Goal: Task Accomplishment & Management: Use online tool/utility

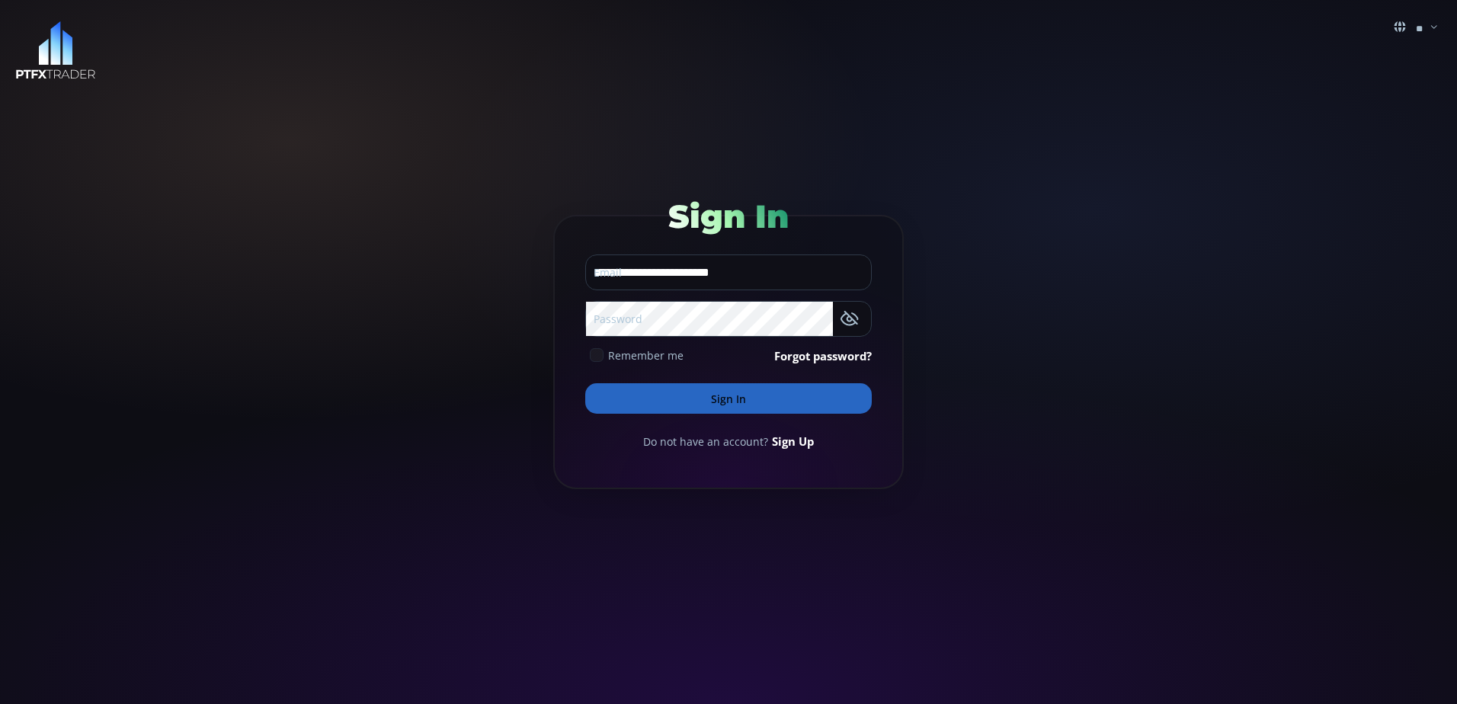
click at [600, 354] on icon at bounding box center [597, 355] width 14 height 14
click at [734, 392] on button "Sign In" at bounding box center [728, 398] width 286 height 30
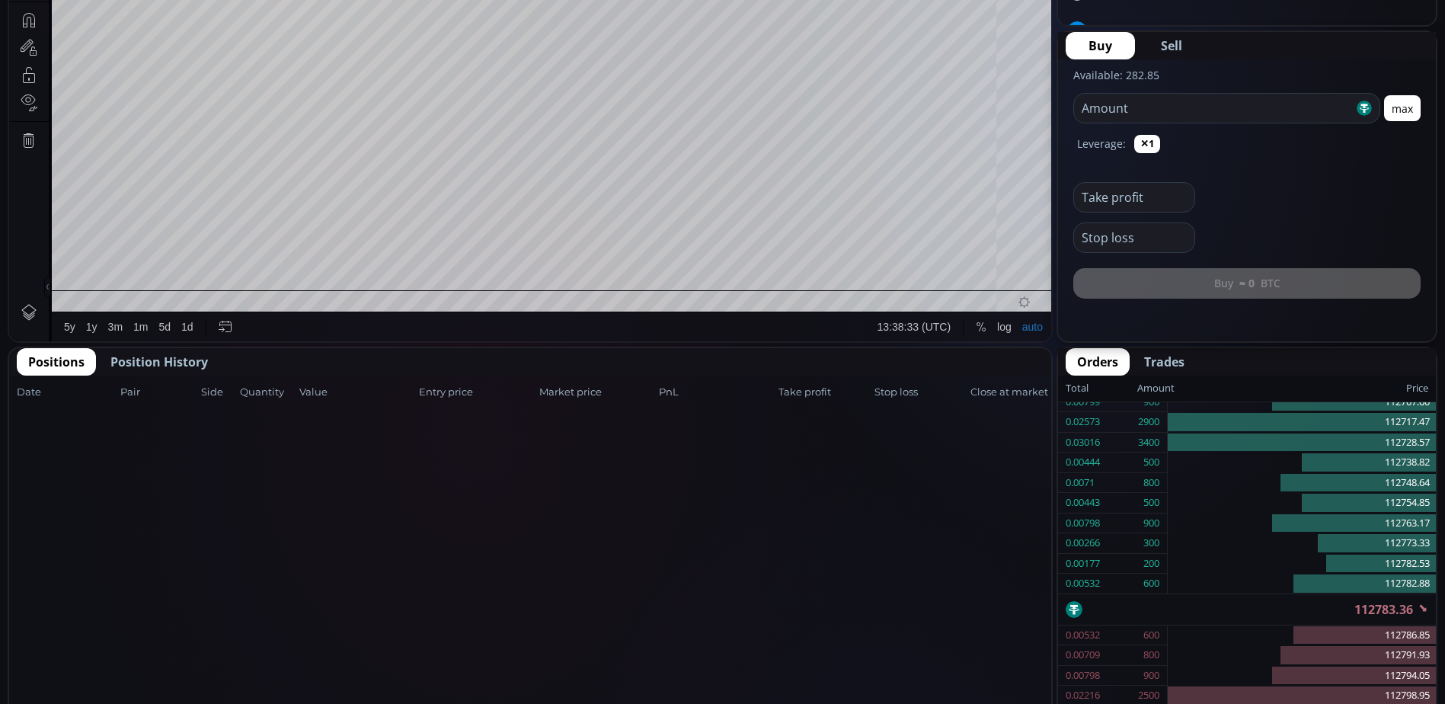
scroll to position [686, 0]
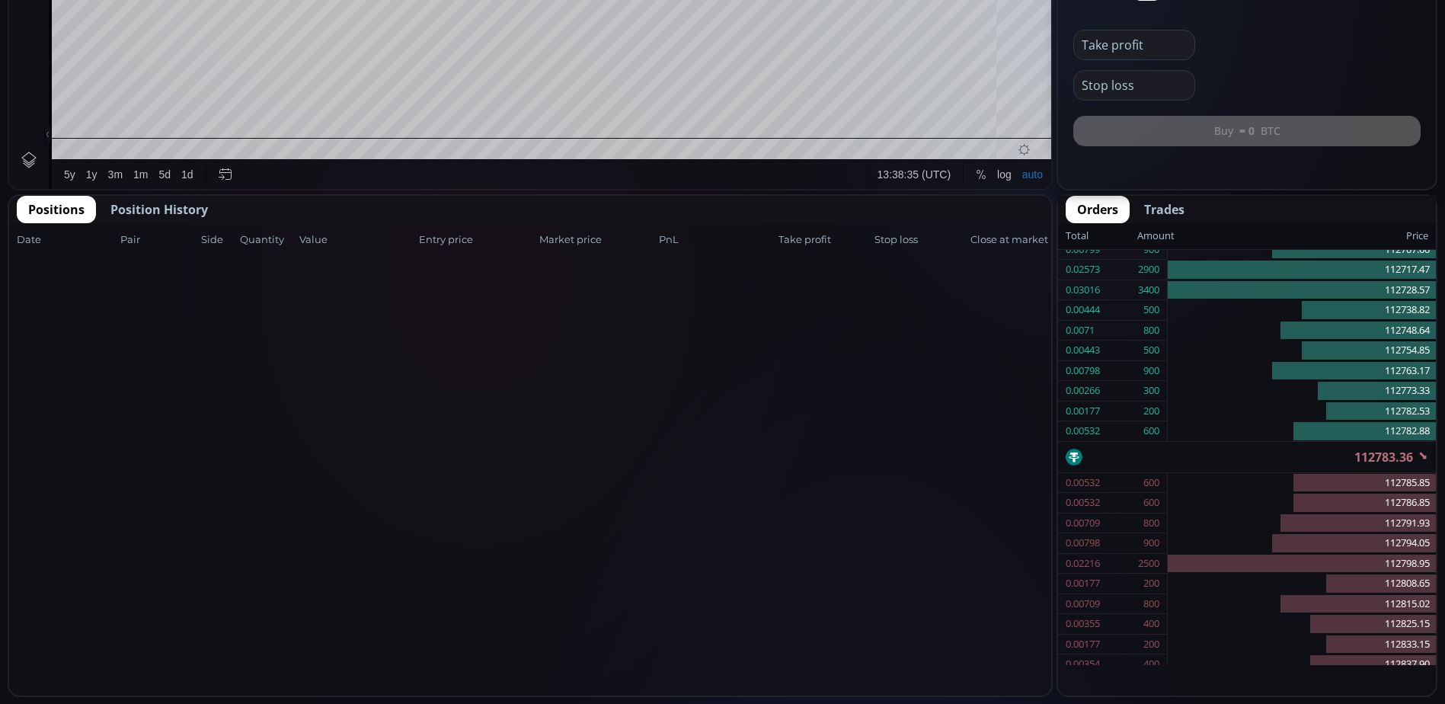
click at [164, 210] on span "Position History" at bounding box center [159, 209] width 98 height 18
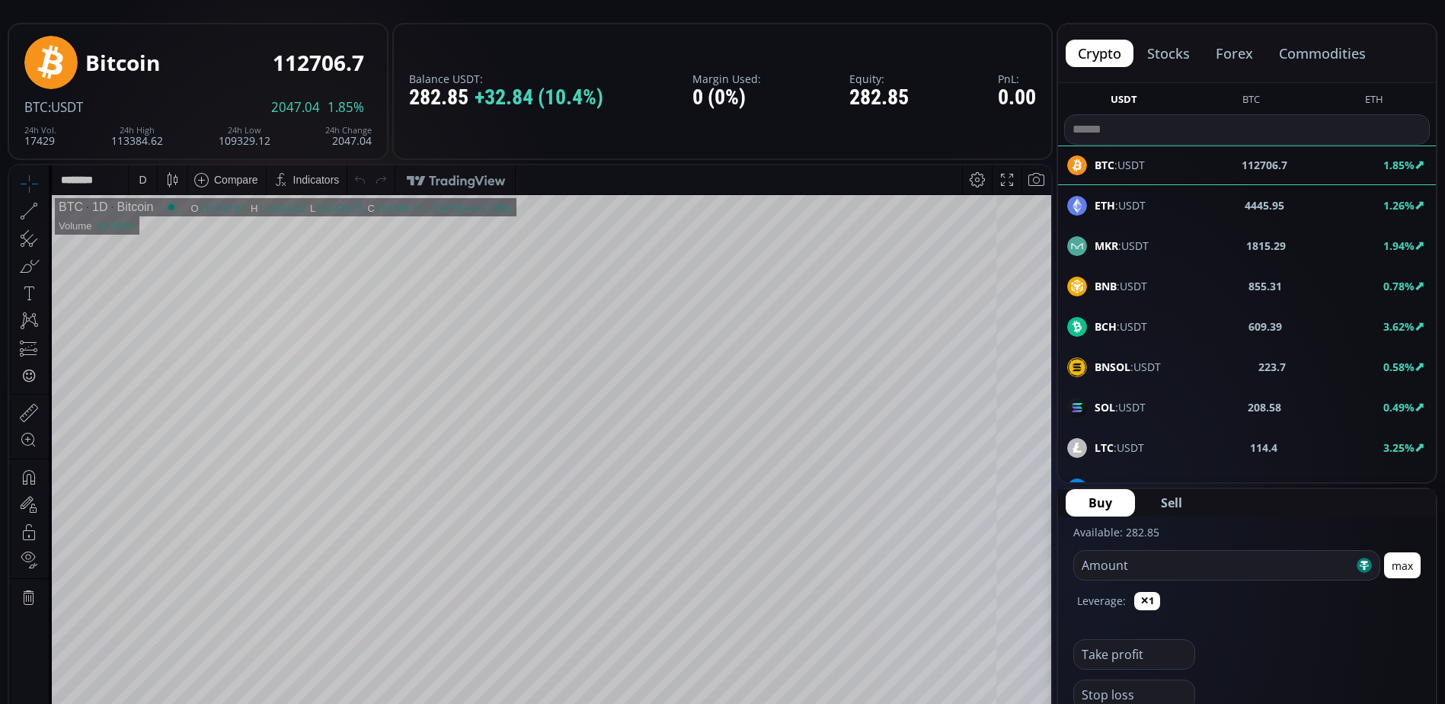
scroll to position [0, 0]
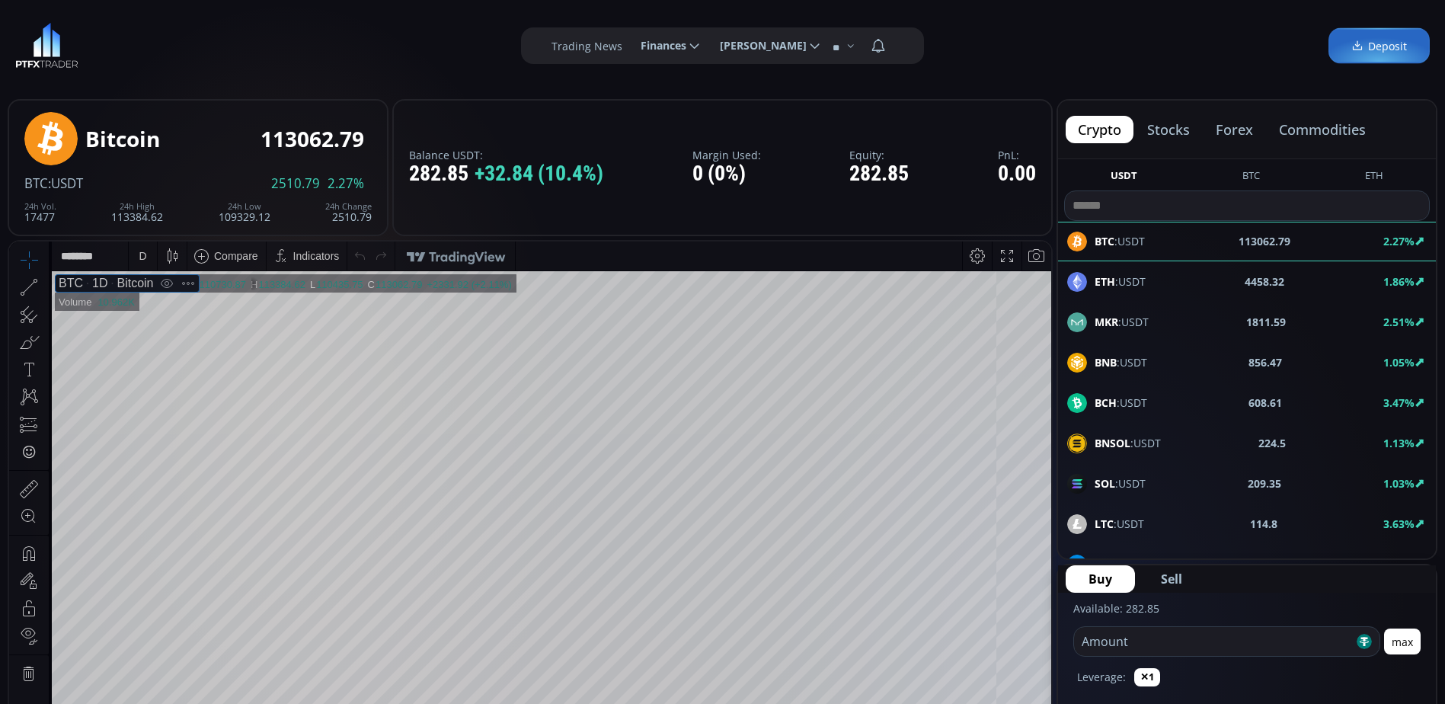
click at [96, 286] on div "1D" at bounding box center [95, 284] width 24 height 14
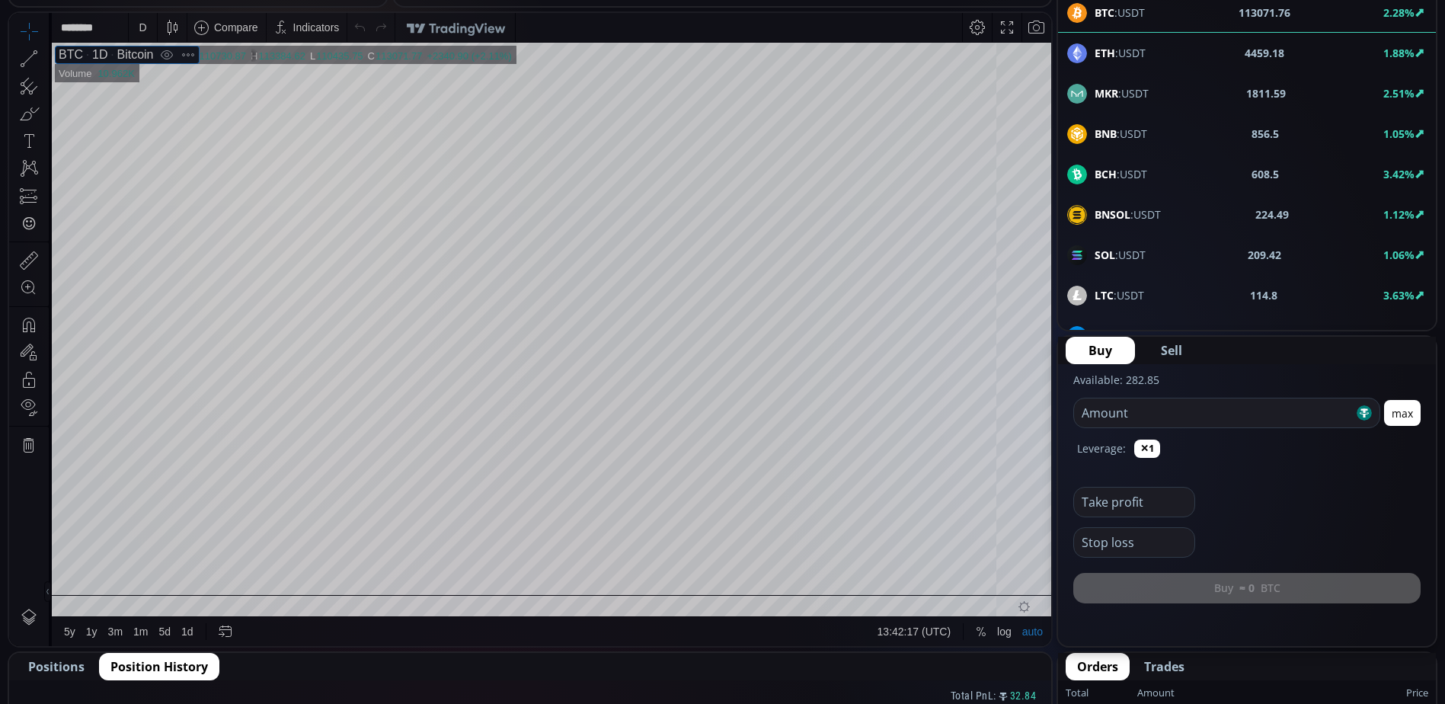
scroll to position [305, 0]
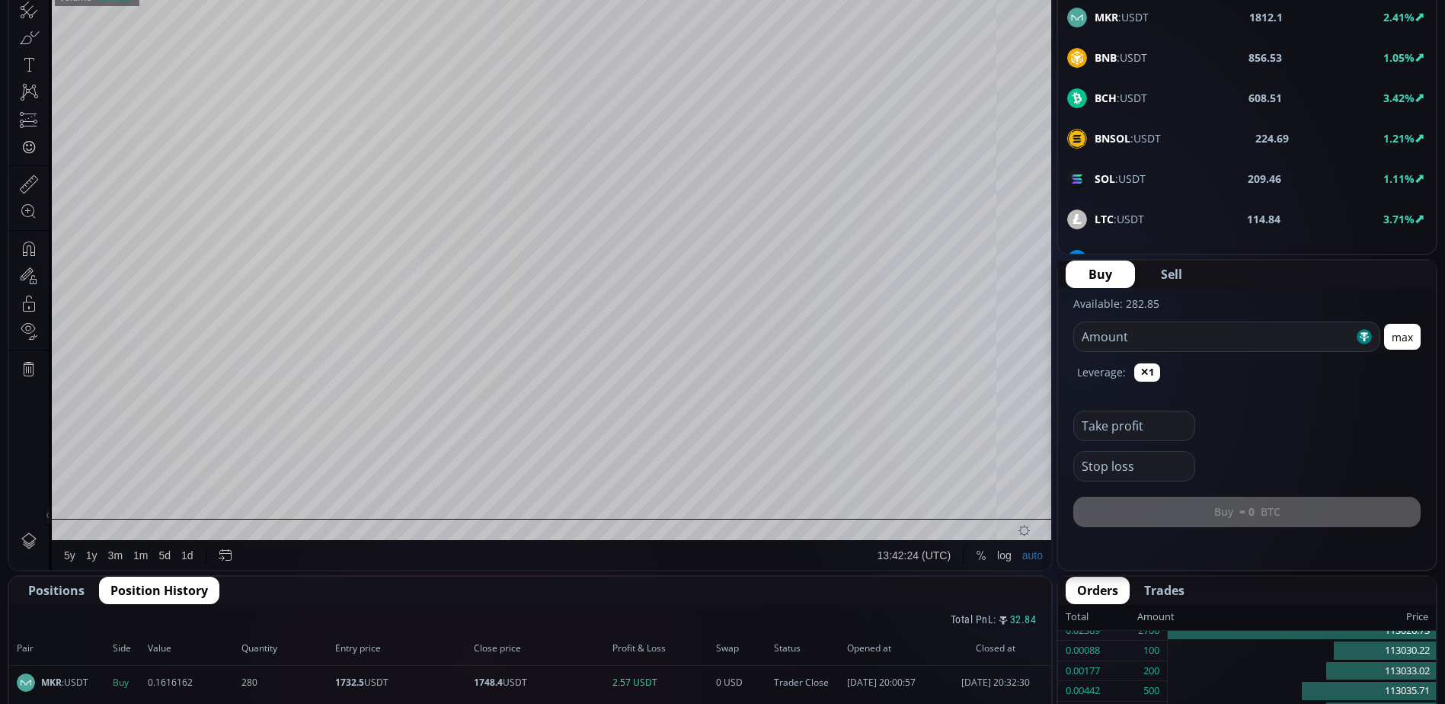
click at [181, 559] on div "1d" at bounding box center [187, 555] width 12 height 12
click at [117, 559] on div "3m" at bounding box center [115, 555] width 14 height 12
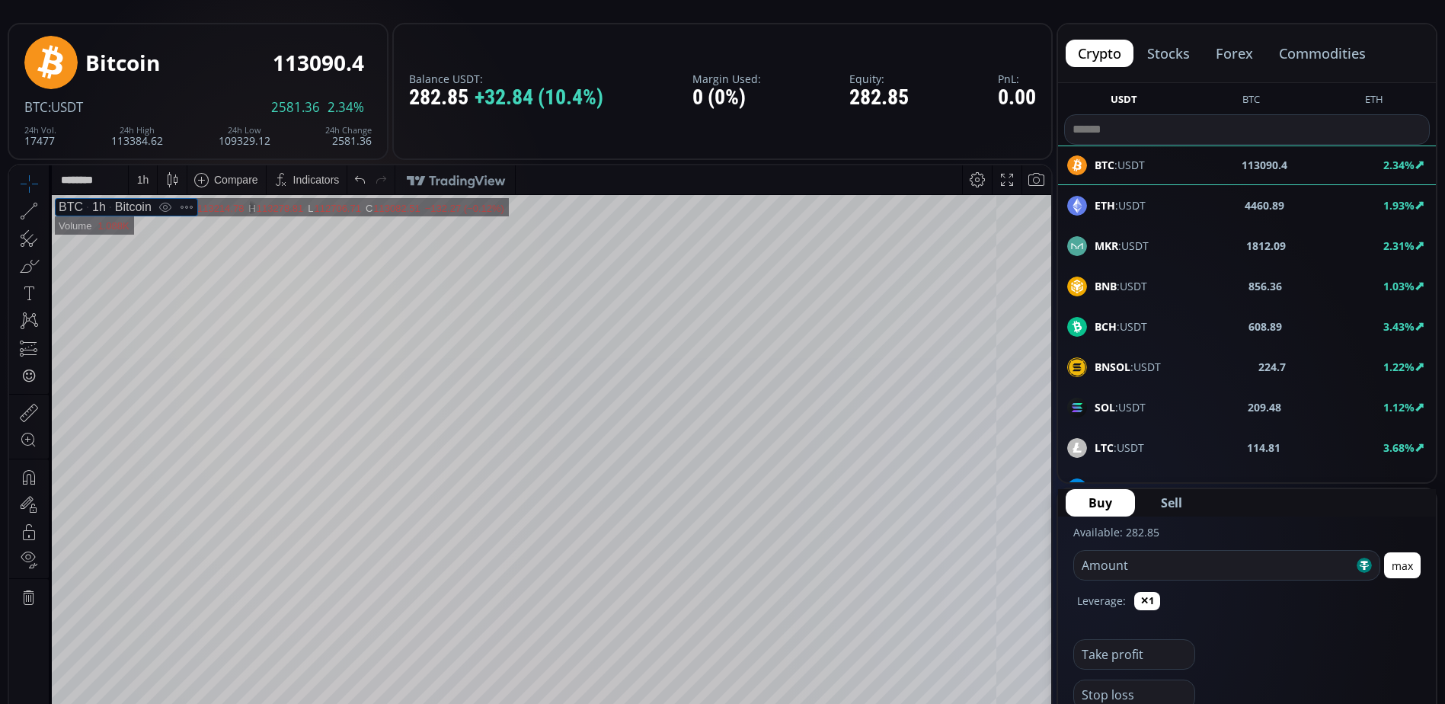
scroll to position [0, 0]
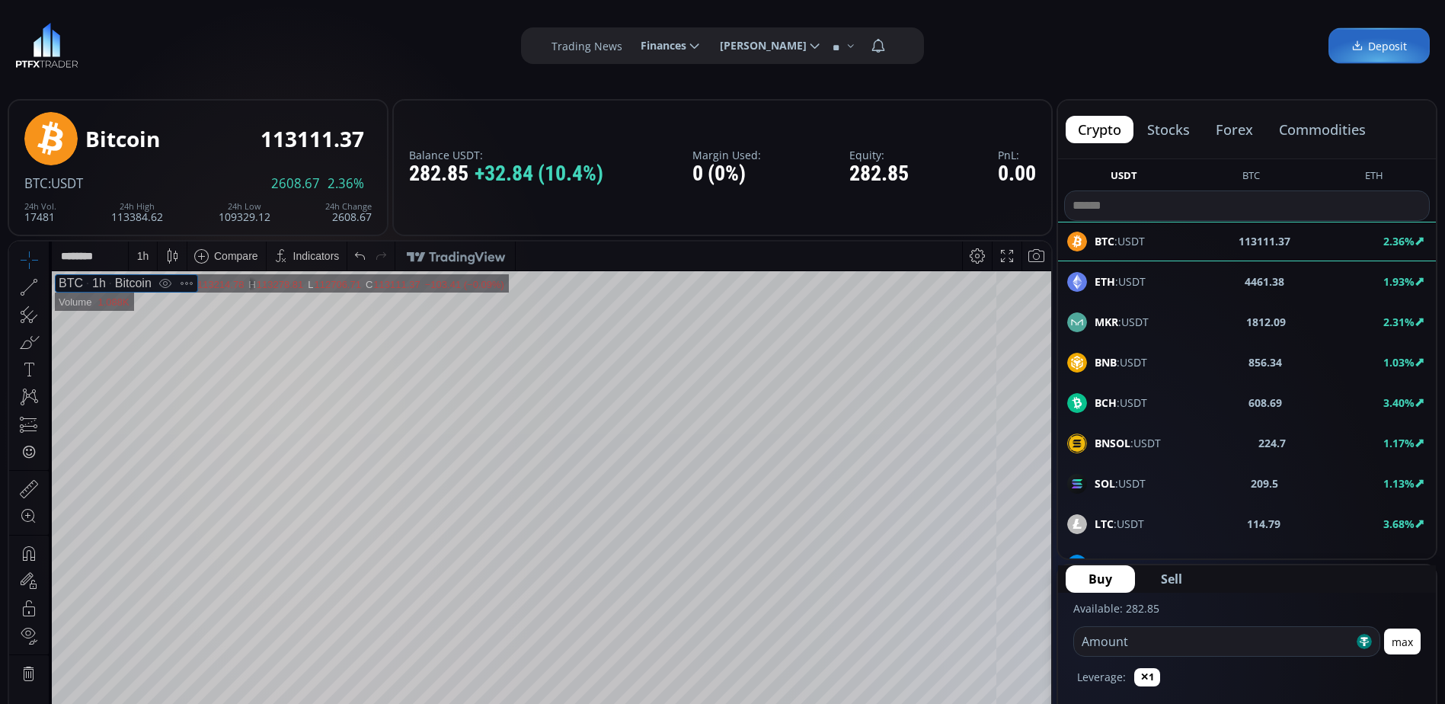
click at [1327, 126] on button "commodities" at bounding box center [1322, 129] width 111 height 27
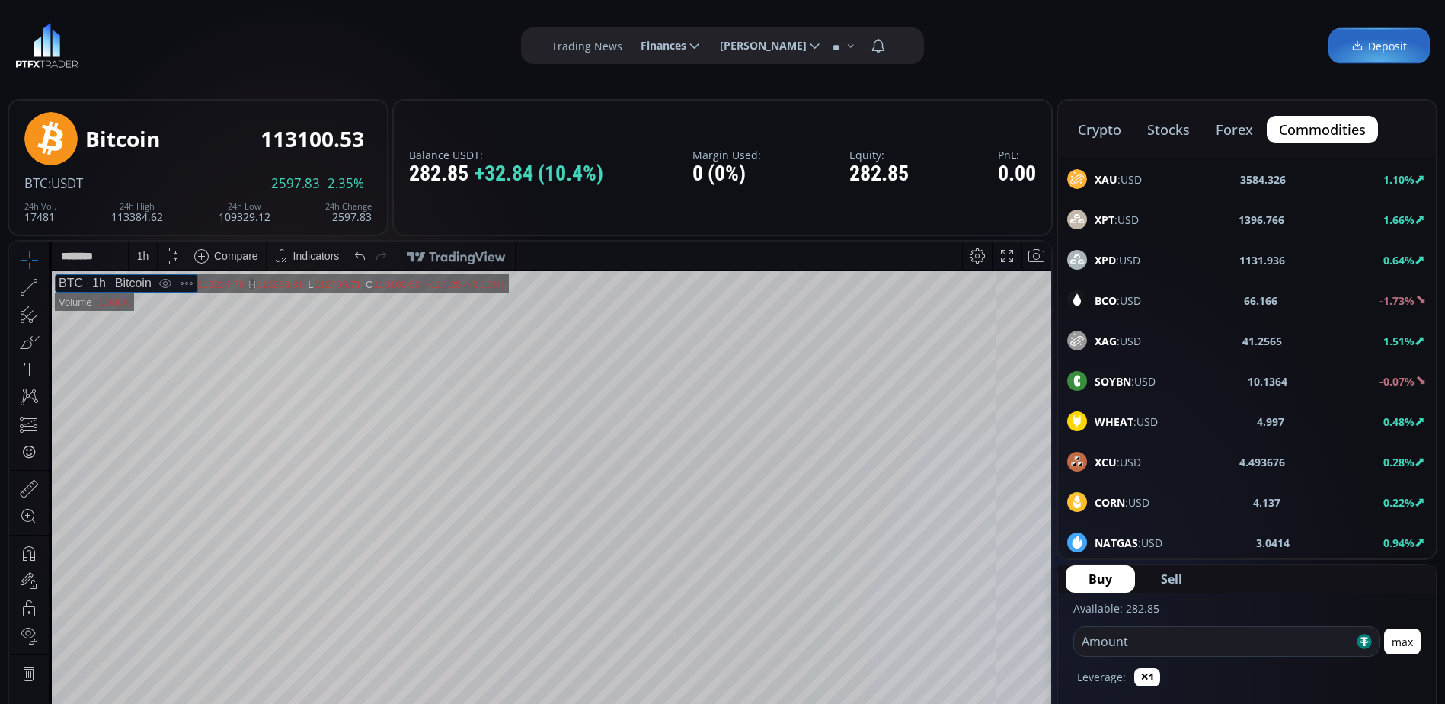
click at [1151, 303] on div "BCO :USD 66.166 -1.73%" at bounding box center [1247, 300] width 360 height 20
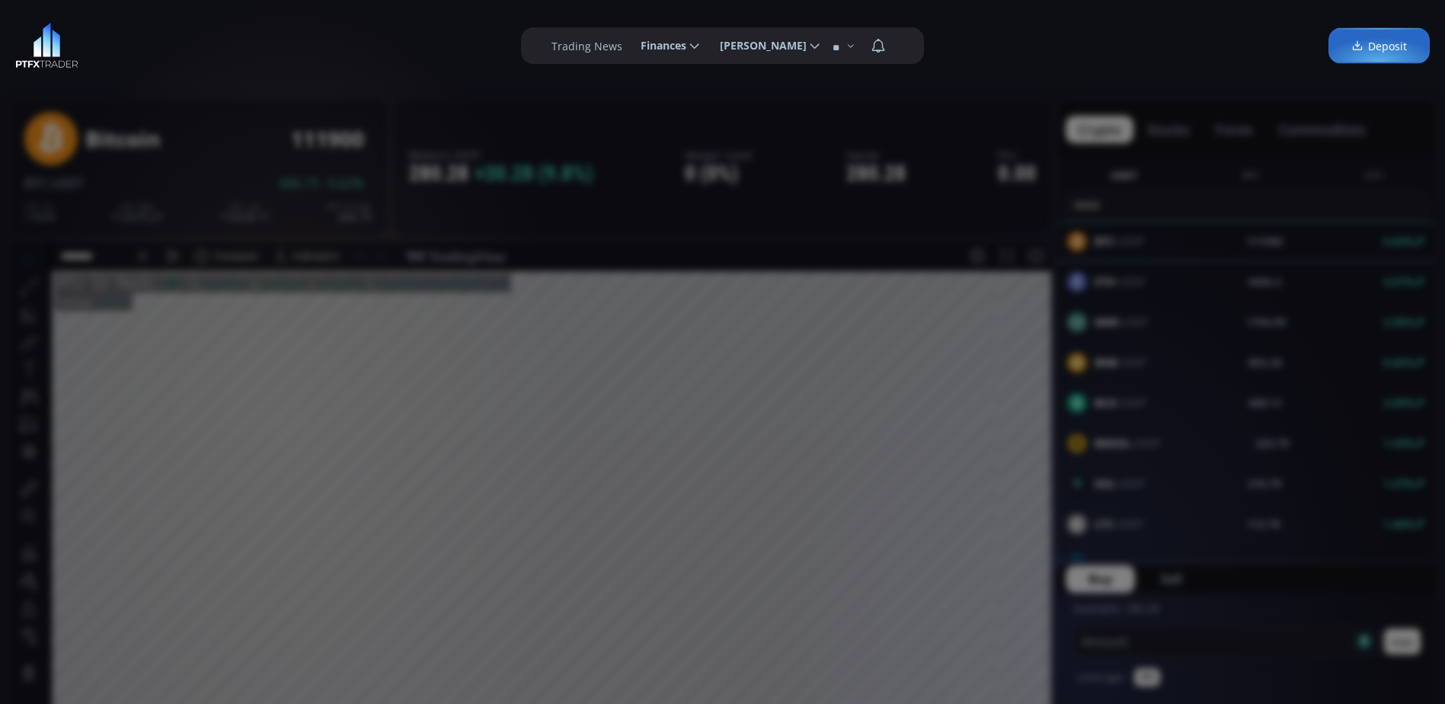
scroll to position [212, 0]
